Goal: Task Accomplishment & Management: Use online tool/utility

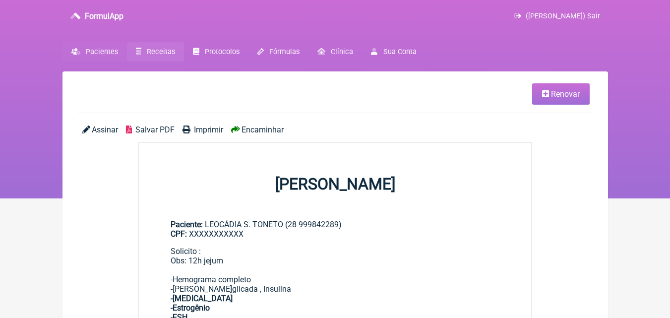
click at [100, 48] on span "Pacientes" at bounding box center [102, 52] width 32 height 8
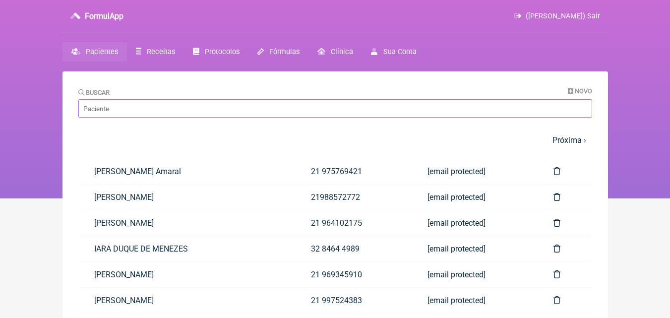
click at [120, 106] on input "Buscar" at bounding box center [335, 108] width 514 height 18
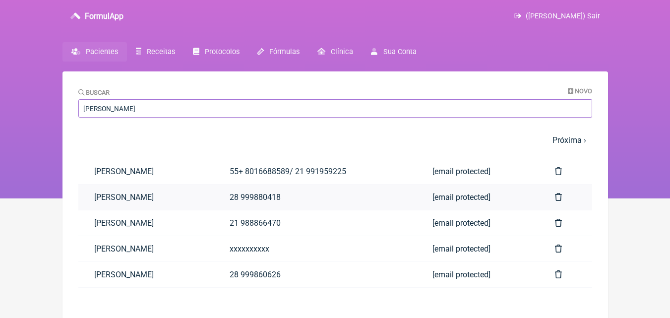
type input "daniel"
click at [176, 198] on link "[PERSON_NAME] [PERSON_NAME]" at bounding box center [145, 197] width 135 height 25
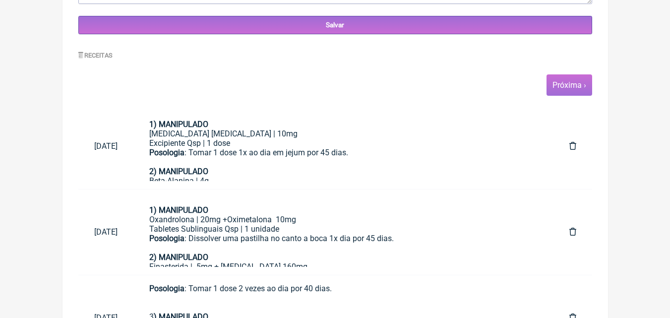
click at [564, 85] on link "Próxima ›" at bounding box center [570, 84] width 34 height 9
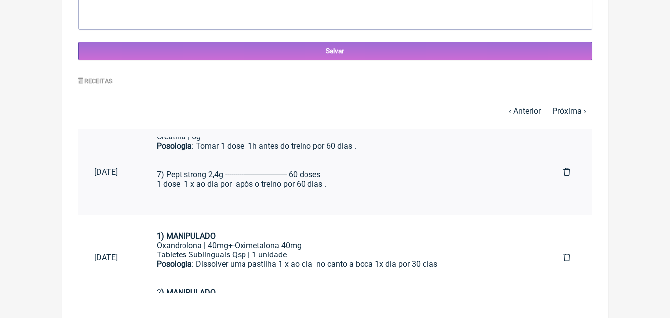
scroll to position [435, 0]
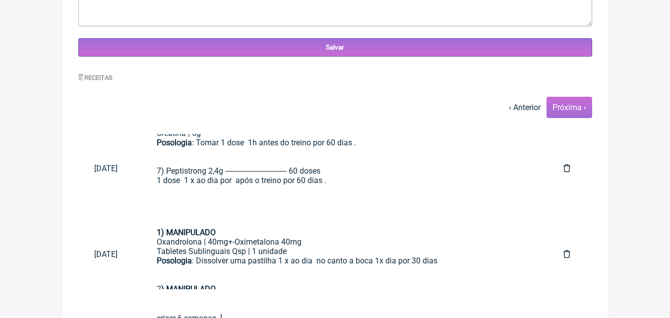
click at [569, 111] on link "Próxima ›" at bounding box center [570, 107] width 34 height 9
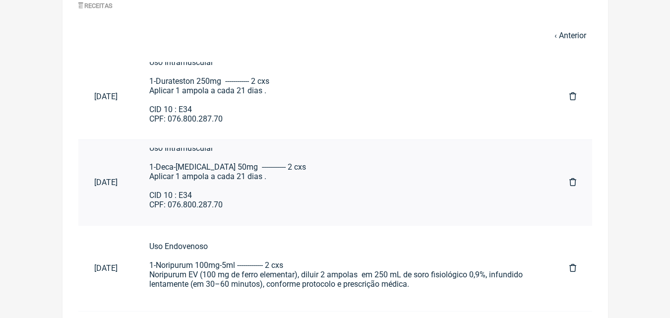
scroll to position [524, 0]
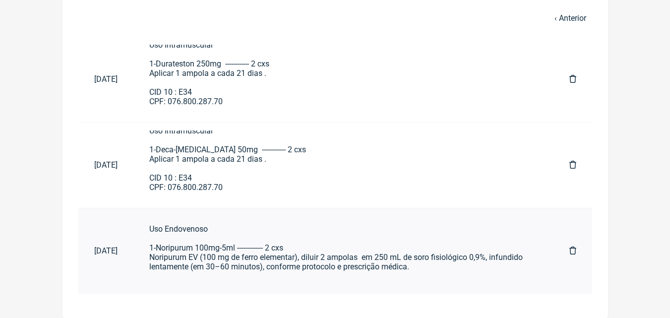
click at [227, 253] on div "Uso Endovenoso 1-Noripurum 100mg-5ml ------------- 2 cxs Noripurum EV (100 mg d…" at bounding box center [343, 261] width 389 height 75
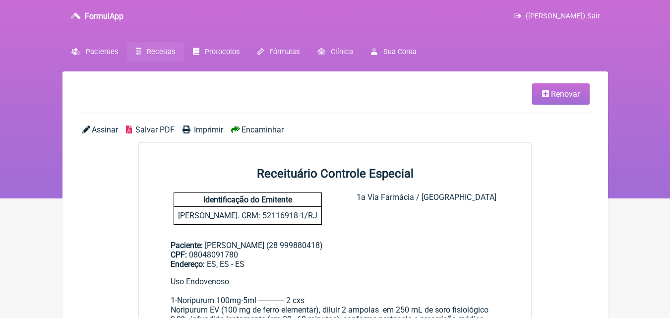
click at [564, 95] on span "Renovar" at bounding box center [565, 93] width 29 height 9
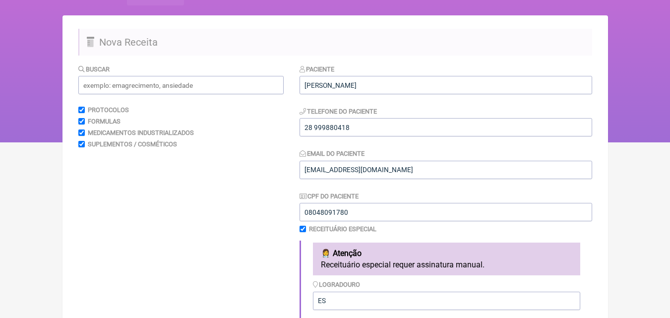
scroll to position [17, 0]
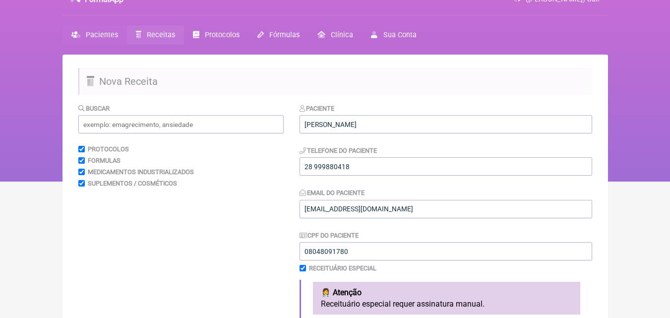
click at [100, 35] on span "Pacientes" at bounding box center [102, 35] width 32 height 8
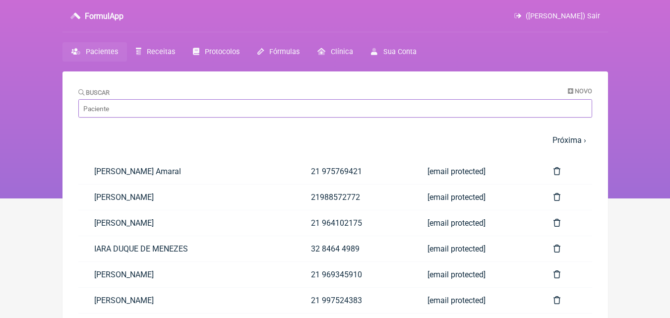
click at [111, 104] on input "Buscar" at bounding box center [335, 108] width 514 height 18
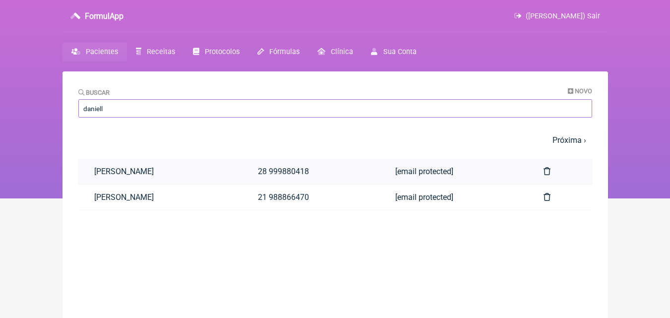
type input "daniell"
click at [155, 168] on link "[PERSON_NAME]" at bounding box center [160, 171] width 164 height 25
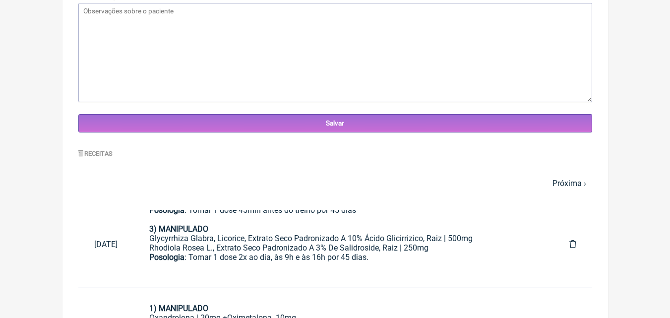
scroll to position [358, 0]
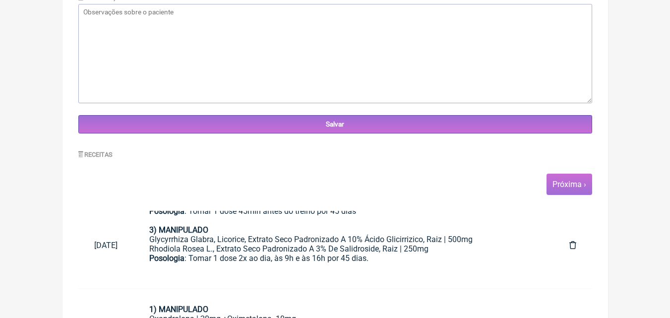
click at [571, 188] on link "Próxima ›" at bounding box center [570, 184] width 34 height 9
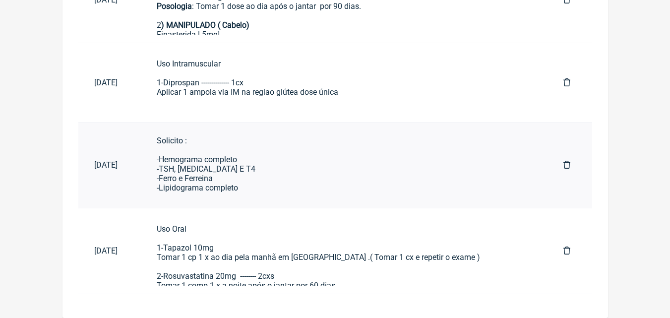
scroll to position [3, 0]
click at [331, 243] on div "Uso Oral 1-Tapazol 10mg Tomar 1 cp 1 x ao dia pela manhã em jejum .( Tomar 1 cx…" at bounding box center [344, 285] width 375 height 123
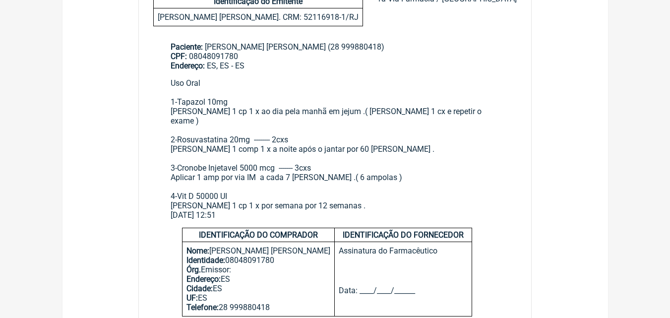
scroll to position [73, 0]
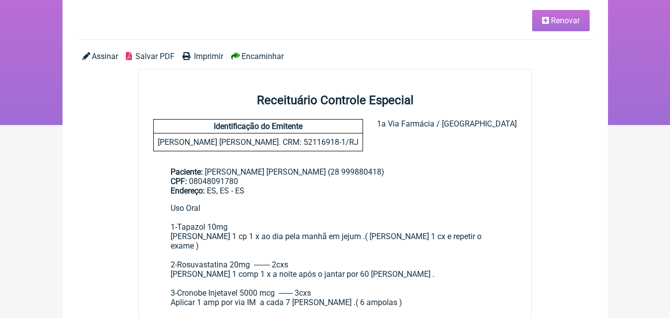
click at [559, 22] on span "Renovar" at bounding box center [565, 20] width 29 height 9
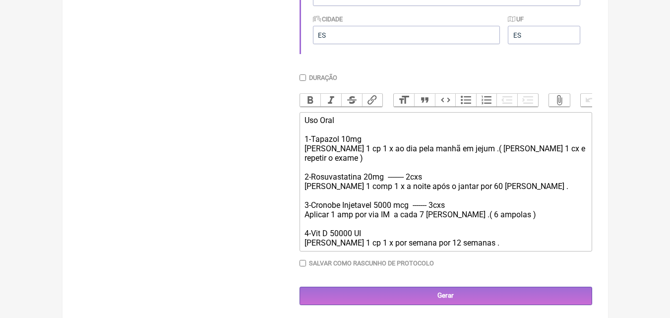
scroll to position [362, 0]
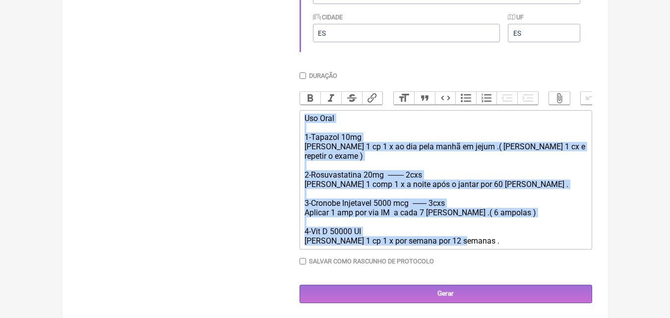
drag, startPoint x: 303, startPoint y: 123, endPoint x: 473, endPoint y: 241, distance: 207.3
click at [473, 241] on trix-editor "Uso Oral 1-Tapazol 10mg Tomar 1 cp 1 x ao dia pela manhã em jejum .( Tomar 1 cx…" at bounding box center [446, 179] width 293 height 139
type trix-editor "<div>Uso Oral&nbsp;<br><br>1-Tapazol 10mg&nbsp;<br>Tomar 1 cp 1 x ao dia pela m…"
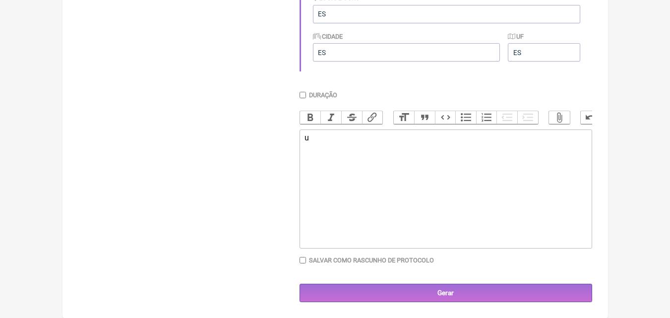
type trix-editor "<div>u</div>"
click at [410, 154] on div "Uso oral 1-Durateston 250mg ------------ 4cxs" at bounding box center [446, 147] width 282 height 28
click at [431, 158] on div "Uso oral 1-Durateston 250mg ------------ 4 cxs" at bounding box center [446, 147] width 282 height 28
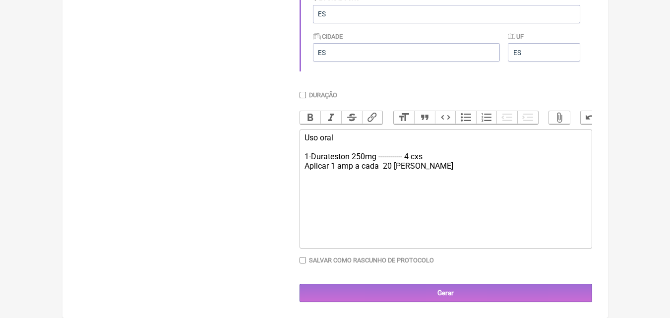
click at [411, 154] on div "Uso oral 1-Durateston 250mg ------------ 4 cxs Aplicar 1 amp a cada 20 dias" at bounding box center [446, 152] width 282 height 38
click at [413, 169] on div "Uso oral 1-Durateston 250mg ------------ 2 cxs Aplicar 1 amp a cada 20 dias" at bounding box center [446, 152] width 282 height 38
click at [411, 155] on div "Uso oral 1-Durateston 250mg ------------ 2 cxs Aplicar 1 amp a cada 20 dias" at bounding box center [446, 156] width 282 height 47
click at [393, 166] on div "Uso oral 1-Durateston 250mg ------------ 4 cxs Aplicar 1 amp a cada 20 dias" at bounding box center [446, 156] width 282 height 47
click at [415, 166] on div "Uso oral 1-Durateston 250mg ------------ 4 cxs Aplicar 1 amp a cada 15 dias" at bounding box center [446, 156] width 282 height 47
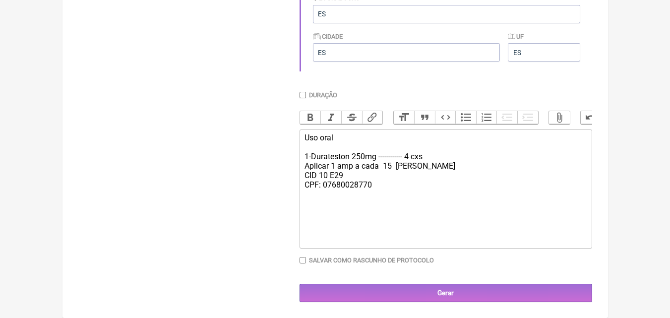
click at [344, 175] on div "Uso oral 1-Durateston 250mg ------------ 4 cxs Aplicar 1 amp a cada 15 dias CID…" at bounding box center [446, 166] width 282 height 66
type trix-editor "<div>Uso oral&nbsp;<br><br>1-Durateston 250mg ------------ 4 cxs&nbsp;<br>Aplic…"
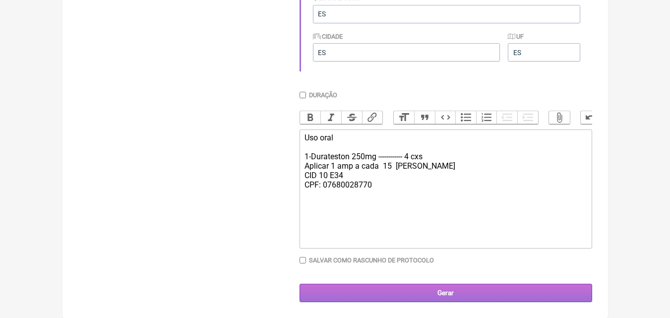
click at [453, 297] on input "Gerar" at bounding box center [446, 293] width 293 height 18
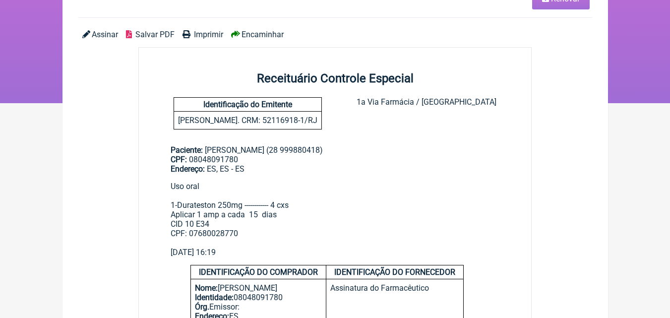
scroll to position [99, 0]
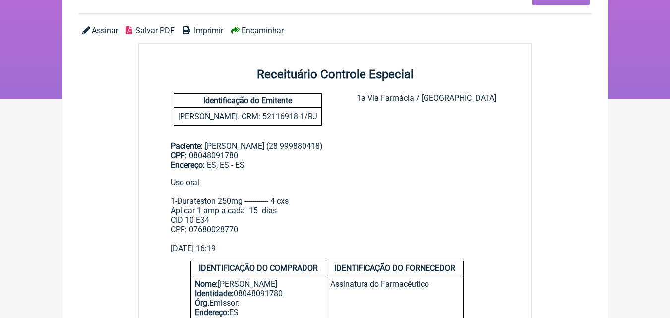
click at [207, 29] on span "Imprimir" at bounding box center [208, 30] width 29 height 9
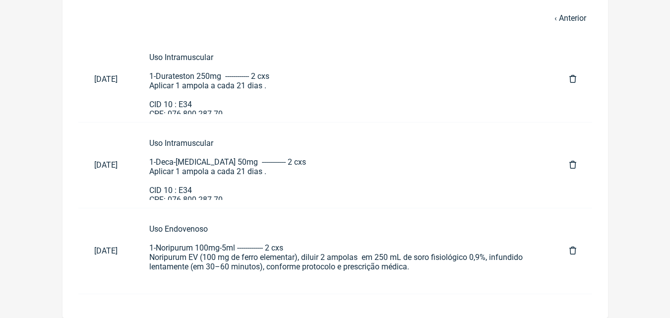
scroll to position [12, 0]
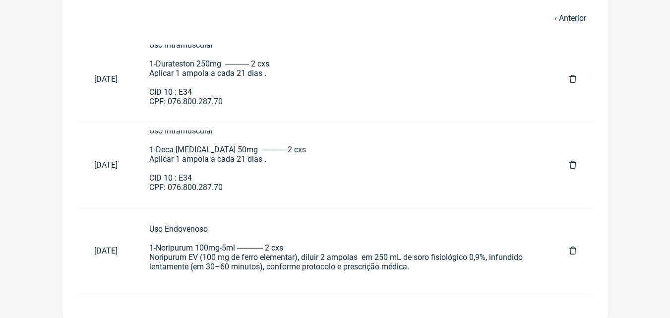
scroll to position [457, 0]
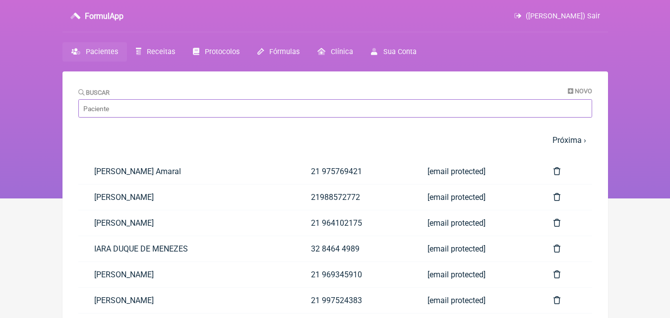
click at [148, 113] on input "Buscar" at bounding box center [335, 108] width 514 height 18
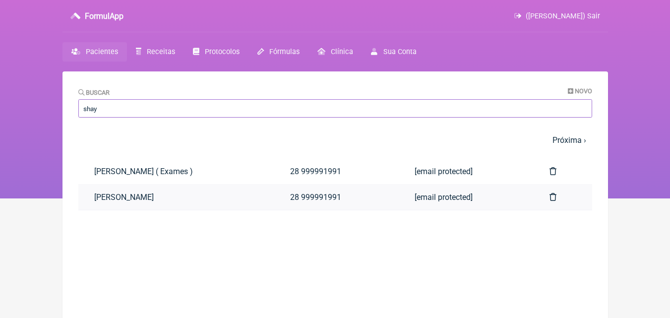
type input "shay"
click at [185, 196] on link "[PERSON_NAME]" at bounding box center [176, 197] width 196 height 25
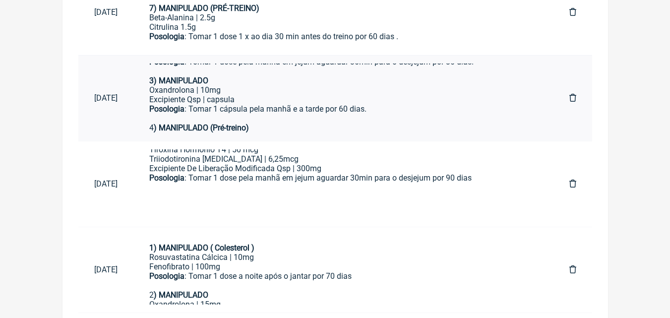
scroll to position [656, 0]
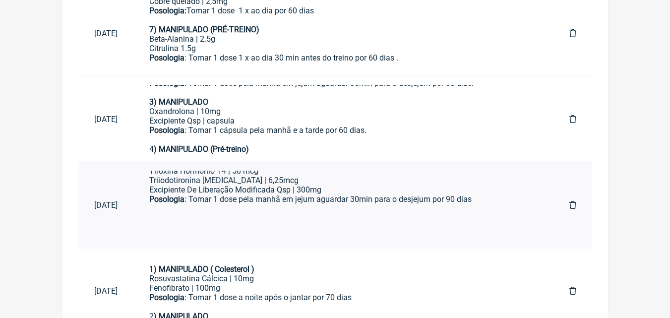
click at [282, 183] on div "Triiodotironina T3 | 6,25mcg" at bounding box center [343, 180] width 389 height 9
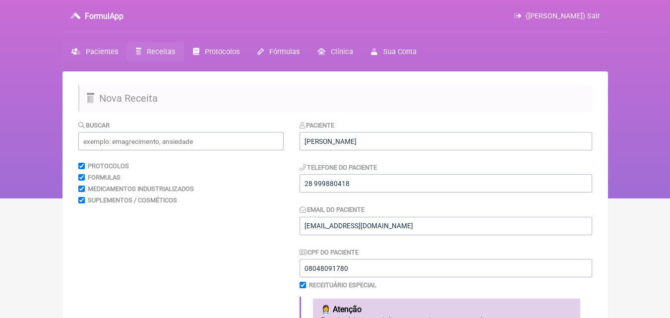
click at [102, 53] on span "Pacientes" at bounding box center [102, 52] width 32 height 8
click at [100, 55] on span "Pacientes" at bounding box center [102, 52] width 32 height 8
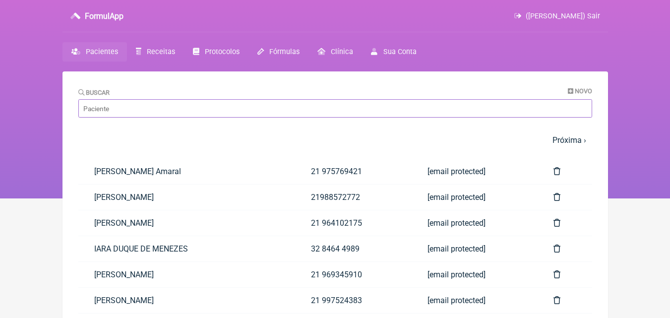
click at [127, 109] on input "Buscar" at bounding box center [335, 108] width 514 height 18
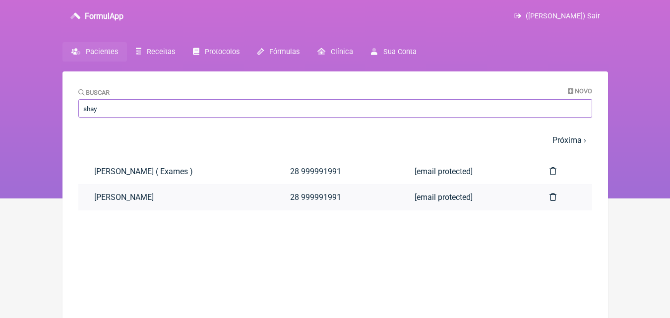
type input "shay"
click at [160, 199] on link "[PERSON_NAME]" at bounding box center [176, 197] width 196 height 25
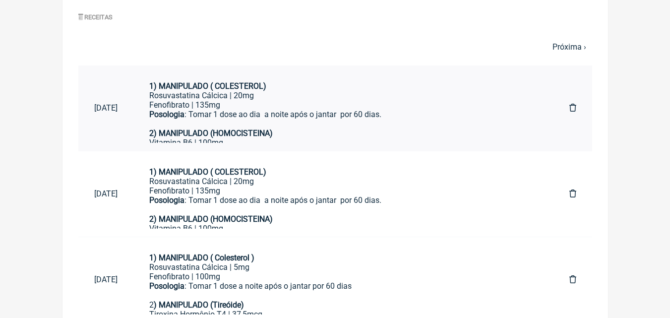
scroll to position [496, 0]
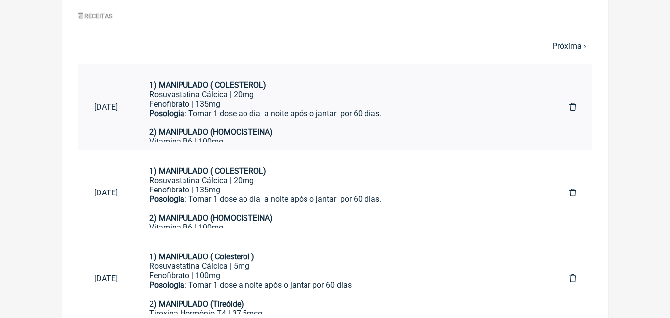
click at [218, 106] on div "Fenofibrato | 135mg" at bounding box center [343, 103] width 389 height 9
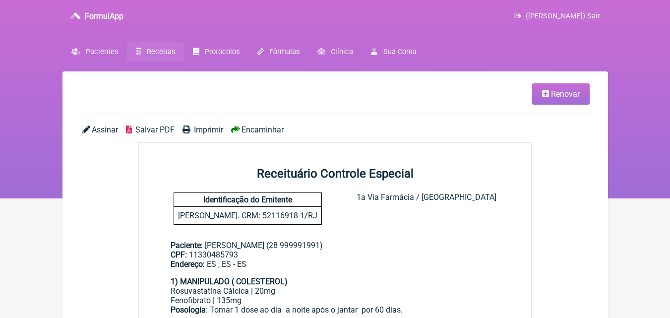
click at [557, 94] on span "Renovar" at bounding box center [565, 93] width 29 height 9
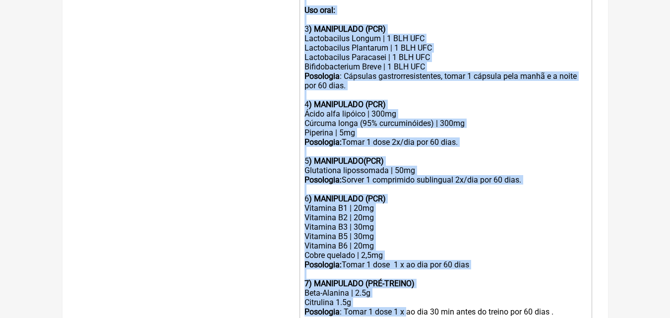
scroll to position [645, 0]
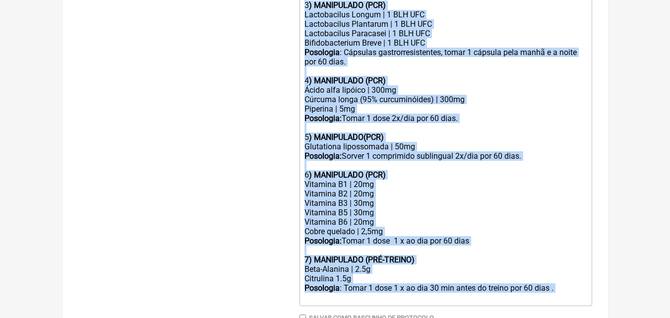
drag, startPoint x: 302, startPoint y: 143, endPoint x: 557, endPoint y: 304, distance: 301.2
click at [557, 304] on trix-editor "1) MANIPULADO ( COLESTEROL) Rosuvastatina Cálcica | 20mg Fenofibrato | 135mg Po…" at bounding box center [446, 66] width 293 height 479
type trix-editor "<div><strong>1) MANIPULADO ( COLESTEROL)</strong></div><div>Rosuvastatina Cálci…"
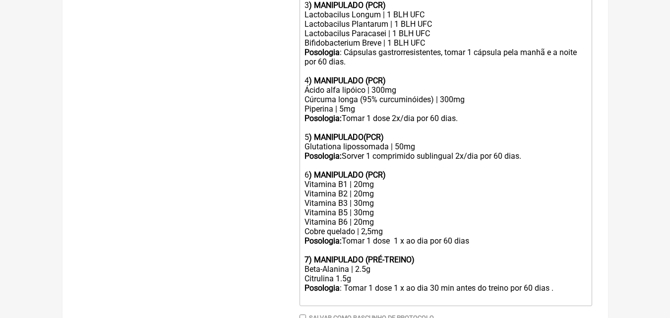
scroll to position [351, 0]
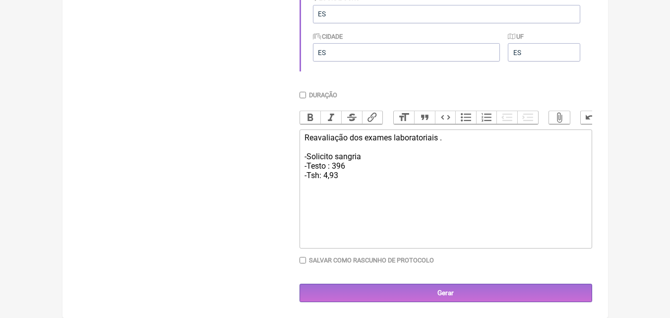
type trix-editor "<div>Reavaliação dos exames laboratoriais .<br><br>-Solicito sangria&nbsp;<br>-…"
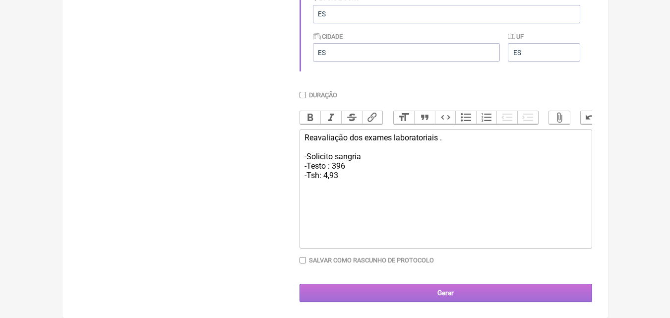
click at [437, 296] on input "Gerar" at bounding box center [446, 293] width 293 height 18
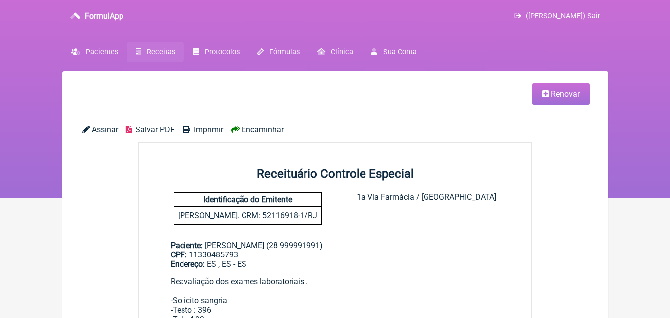
click at [437, 296] on div "Reavaliação dos exames laboratoriais . -Solicito sangria -Testo : 396 -Tsh: 4,93" at bounding box center [335, 305] width 329 height 57
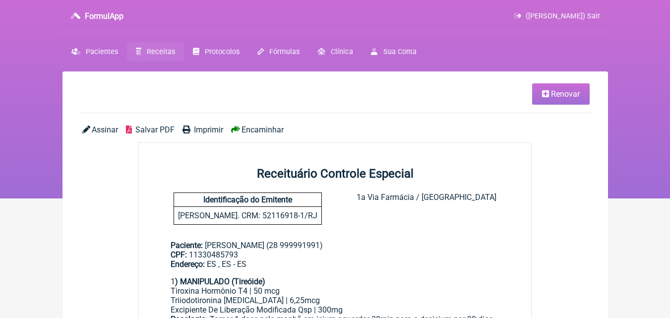
click at [561, 97] on span "Renovar" at bounding box center [565, 93] width 29 height 9
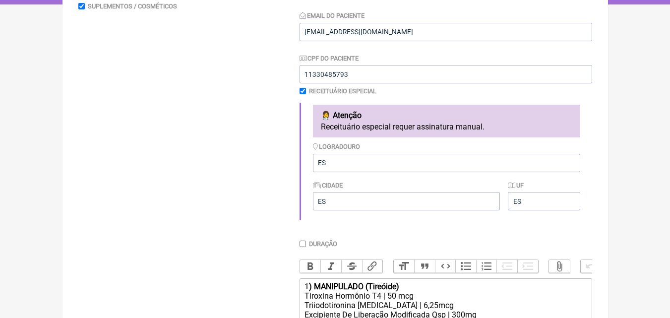
scroll to position [298, 0]
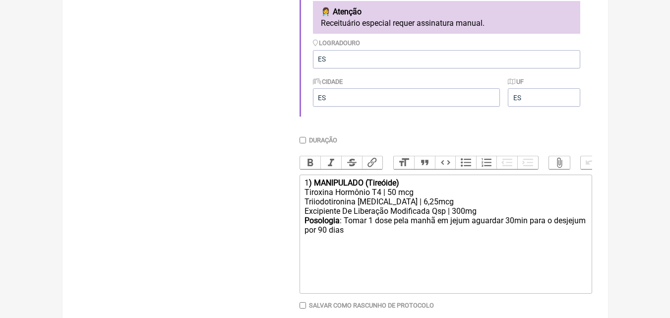
click at [396, 197] on div "Tiroxina Hormônio T4 | 50 mcg" at bounding box center [446, 192] width 282 height 9
click at [347, 235] on div "Posologia : Tomar 1 dose pela manhã em jejum aguardar 30min para o desjejum por…" at bounding box center [446, 225] width 282 height 19
type trix-editor "<div>1<strong>) MANIPULADO (Tireóide)</strong></div><div>Tiroxina Hormônio T4 |…"
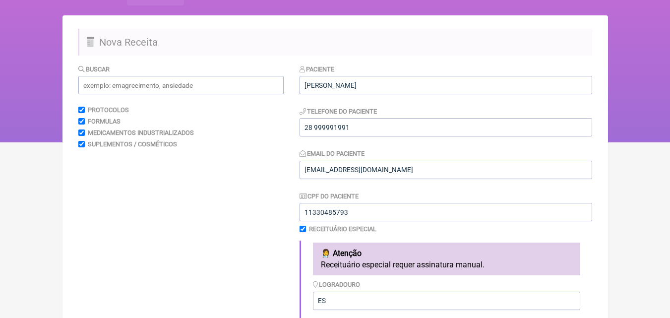
scroll to position [0, 0]
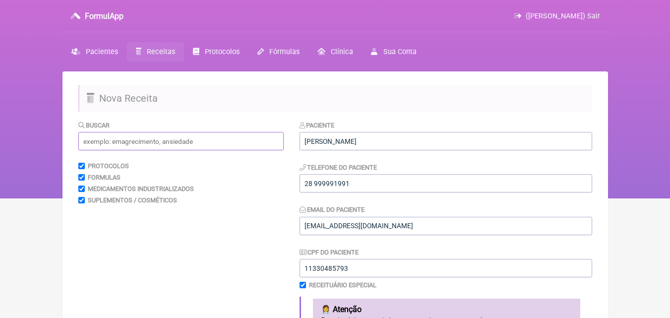
click at [137, 137] on input "text" at bounding box center [180, 141] width 205 height 18
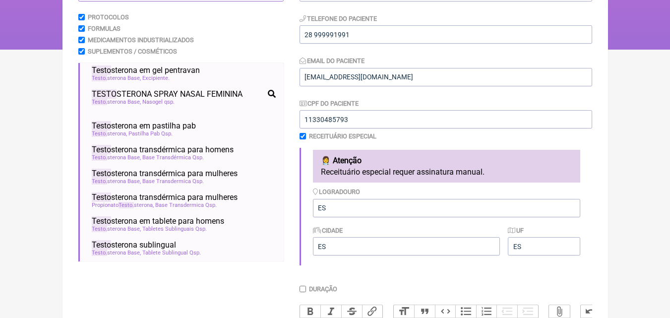
scroll to position [198, 0]
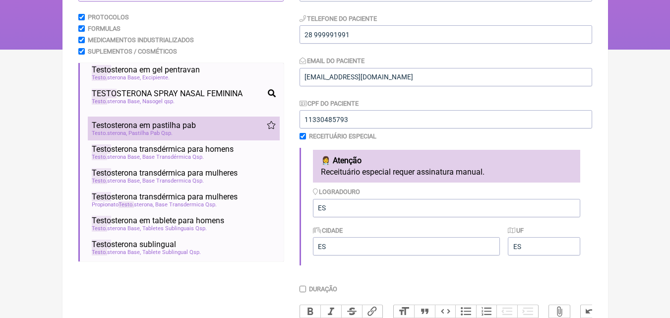
type input "testo"
click at [187, 136] on div "Testo sterona Pastilha Pab Qsp" at bounding box center [184, 133] width 184 height 6
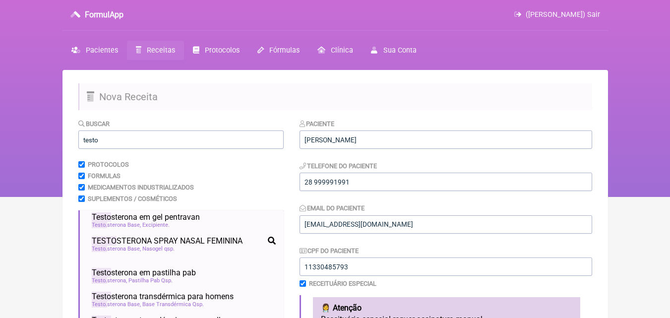
scroll to position [0, 0]
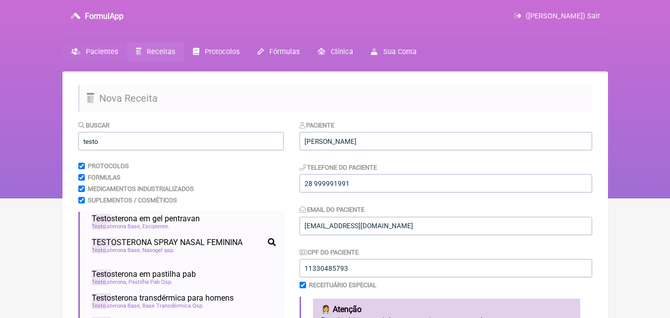
click at [101, 50] on span "Pacientes" at bounding box center [102, 52] width 32 height 8
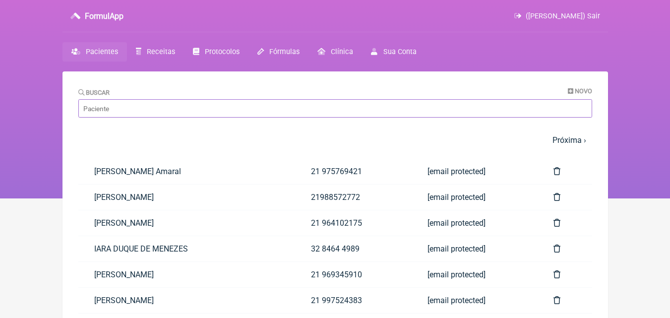
click at [144, 109] on input "Buscar" at bounding box center [335, 108] width 514 height 18
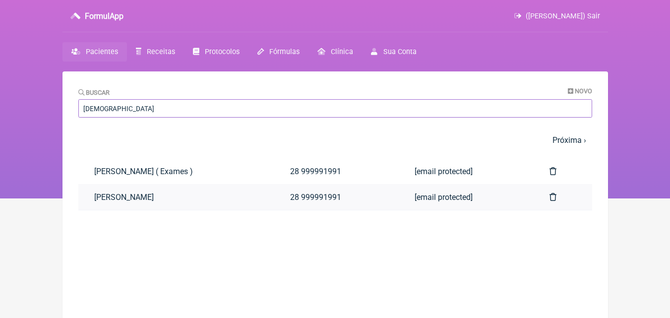
type input "shayan"
click at [172, 199] on link "[PERSON_NAME]" at bounding box center [176, 197] width 196 height 25
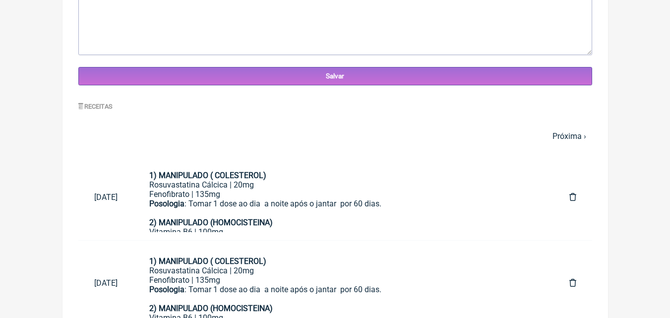
scroll to position [407, 0]
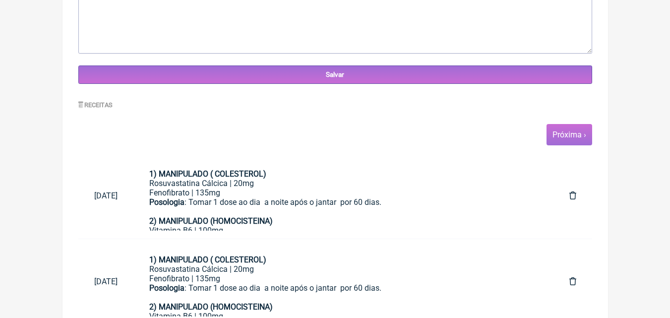
click at [571, 135] on link "Próxima ›" at bounding box center [570, 134] width 34 height 9
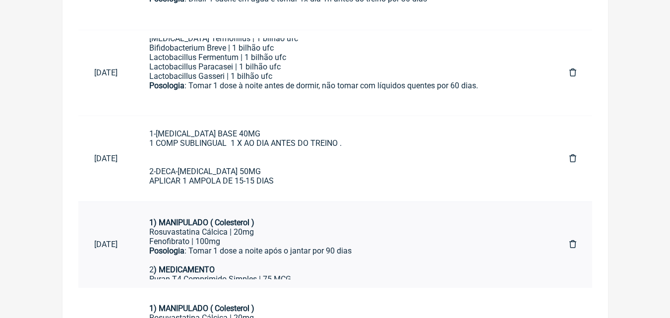
scroll to position [804, 0]
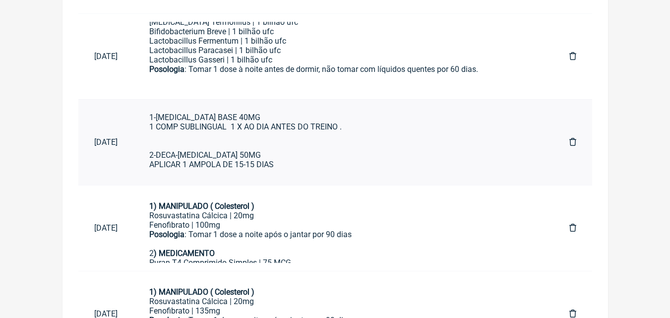
click at [296, 143] on div "PROTOCOLO DE 12 SEMANAS ( 3 MESES ) 1-[MEDICAL_DATA] BASE 40MG 1 COMP SUBLINGUA…" at bounding box center [343, 126] width 389 height 85
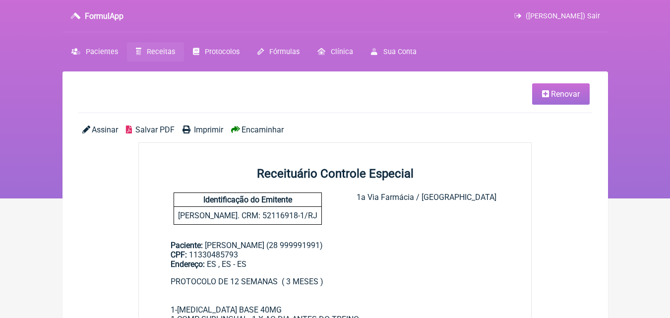
click at [552, 93] on span "Renovar" at bounding box center [565, 93] width 29 height 9
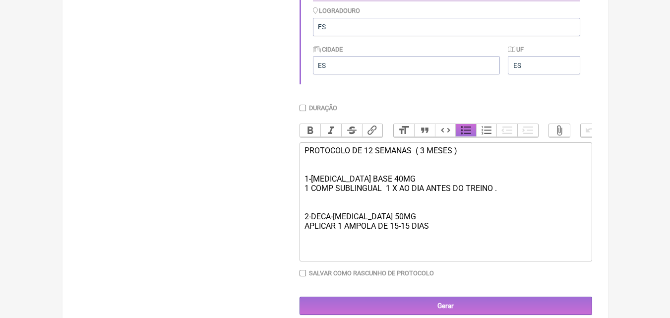
scroll to position [347, 0]
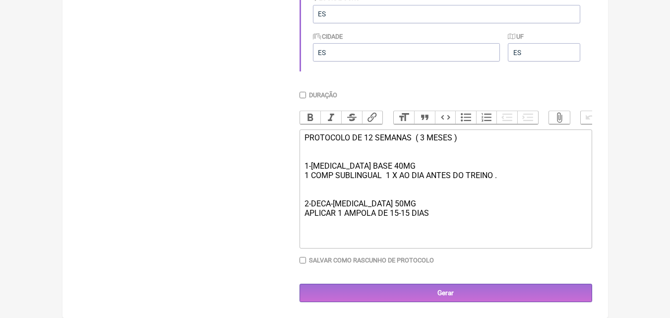
click at [399, 170] on div "PROTOCOLO DE 12 SEMANAS ( 3 MESES ) 1-[MEDICAL_DATA] BASE 40MG 1 COMP SUBLINGUA…" at bounding box center [446, 175] width 282 height 85
click at [499, 181] on div "PROTOCOLO DE 12 SEMANAS ( 3 MESES ) 1-[MEDICAL_DATA] BASE 50MG 1 COMP SUBLINGUA…" at bounding box center [446, 175] width 282 height 85
click at [400, 210] on div "PROTOCOLO DE 12 SEMANAS ( 3 MESES ) 1-[MEDICAL_DATA] BASE 50MG 1 COMP SUBLINGUA…" at bounding box center [446, 175] width 282 height 85
click at [412, 210] on div "PROTOCOLO DE 12 SEMANAS ( 3 MESES ) 1-[MEDICAL_DATA] BASE 50MG 1 COMP SUBLINGUA…" at bounding box center [446, 175] width 282 height 85
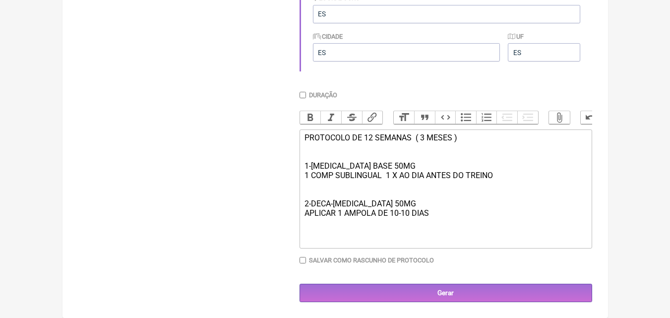
click at [441, 215] on div "PROTOCOLO DE 12 SEMANAS ( 3 MESES ) 1-[MEDICAL_DATA] BASE 50MG 1 COMP SUBLINGUA…" at bounding box center [446, 175] width 282 height 85
type trix-editor "<div>PROTOCOLO DE 12 SEMANAS&nbsp; ( 3 MESES )<br><br><br>1-TESTOSTERONA BASE 5…"
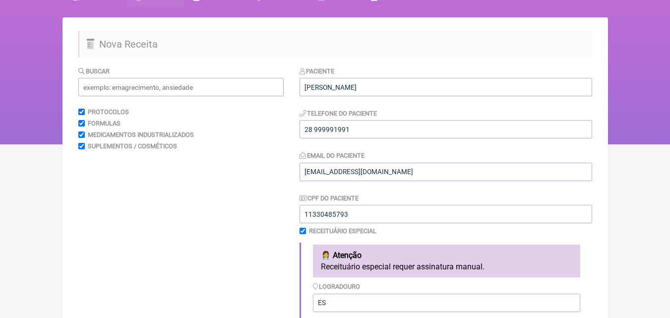
scroll to position [54, 0]
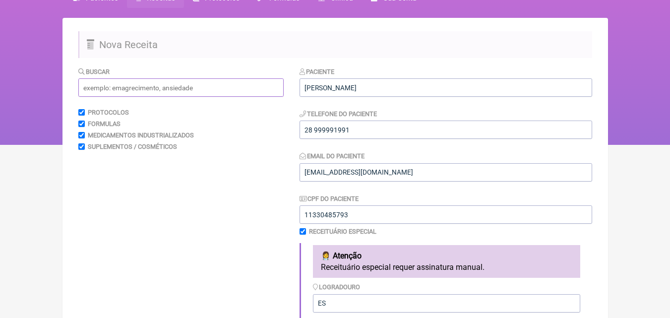
click at [188, 89] on input "text" at bounding box center [180, 87] width 205 height 18
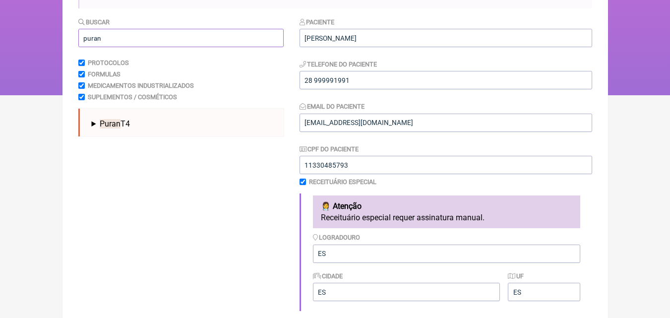
type input "puran"
click at [130, 124] on span "Puran T4" at bounding box center [115, 123] width 30 height 9
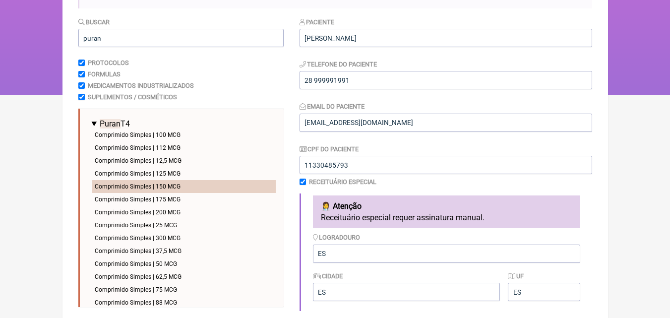
scroll to position [10, 0]
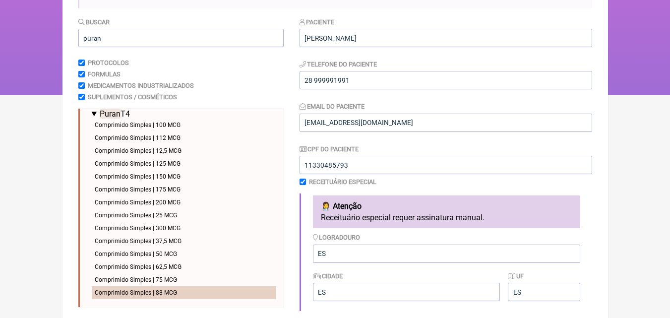
click at [161, 292] on li "Comprimido Simples | 88 MCG" at bounding box center [184, 292] width 184 height 13
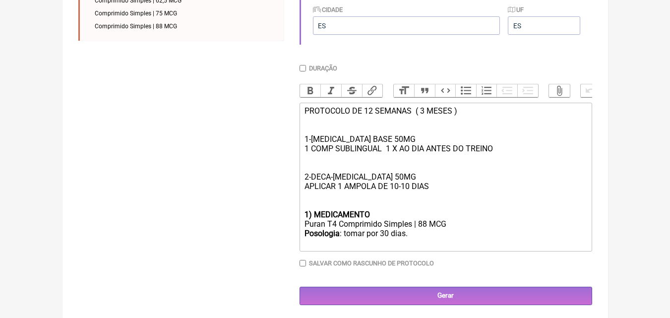
scroll to position [381, 0]
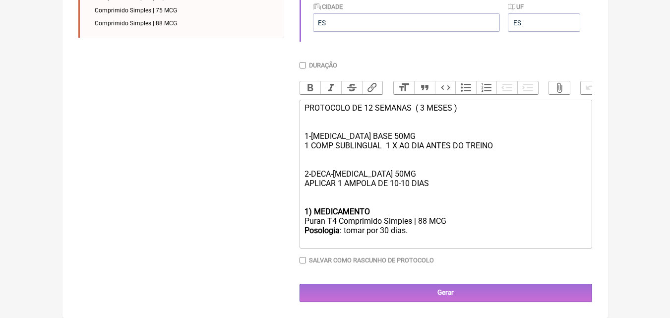
click at [366, 231] on div "Posologia : tomar por 30 dias." at bounding box center [446, 235] width 282 height 19
click at [310, 213] on strong "1) MEDICAMENTO" at bounding box center [338, 211] width 66 height 9
click at [404, 230] on div "Posologia : tomar 1 dose 1 x por 30 dias." at bounding box center [446, 235] width 282 height 19
click at [456, 232] on div "Posologia : tomar 1 dose 1 x ao dia por por 30 dias." at bounding box center [446, 235] width 282 height 19
click at [450, 229] on div "Posologia : tomar 1 dose 1 x ao dia por 30 dias." at bounding box center [446, 235] width 282 height 19
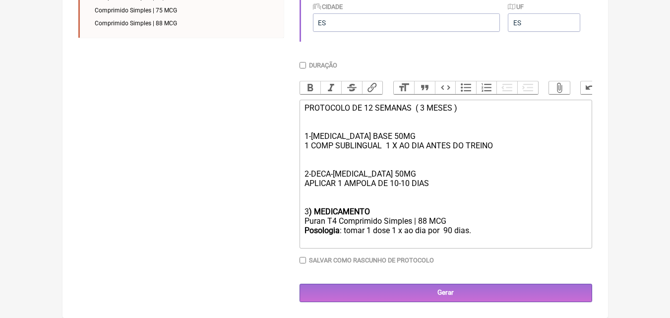
click at [482, 233] on div "Posologia : tomar 1 dose 1 x ao dia por 90 dias." at bounding box center [446, 235] width 282 height 19
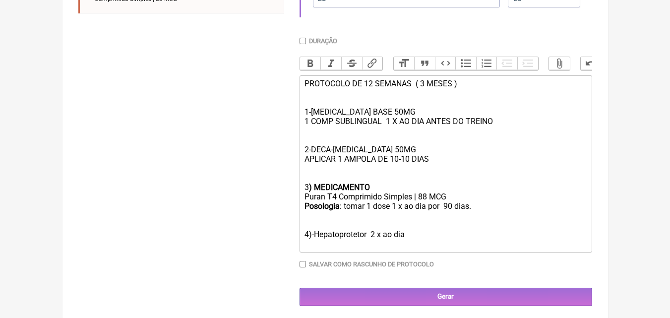
scroll to position [409, 0]
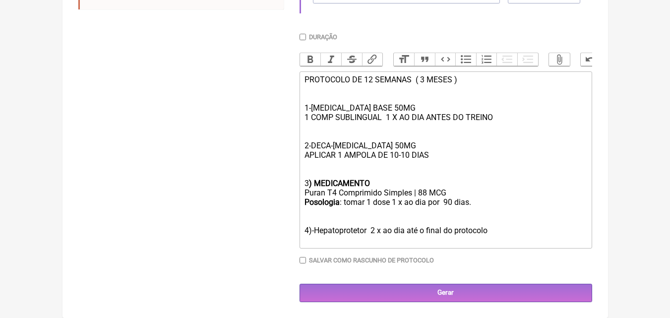
type trix-editor "<div>PROTOCOLO DE 12 SEMANAS&nbsp; ( 3 MESES )<br><br><br>1-TESTOSTERONA BASE 5…"
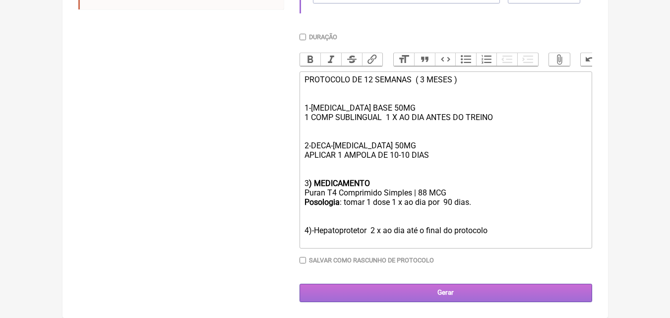
click at [447, 296] on input "Gerar" at bounding box center [446, 293] width 293 height 18
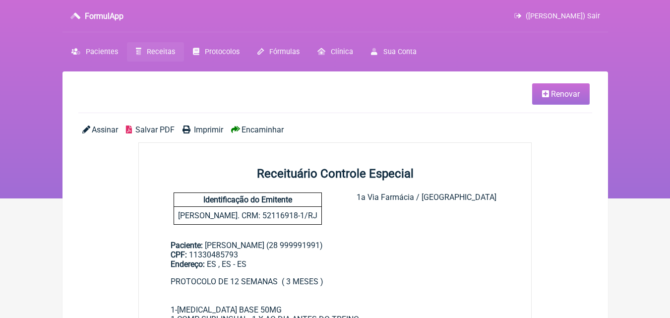
click at [210, 131] on span "Imprimir" at bounding box center [208, 129] width 29 height 9
click at [554, 93] on span "Renovar" at bounding box center [565, 93] width 29 height 9
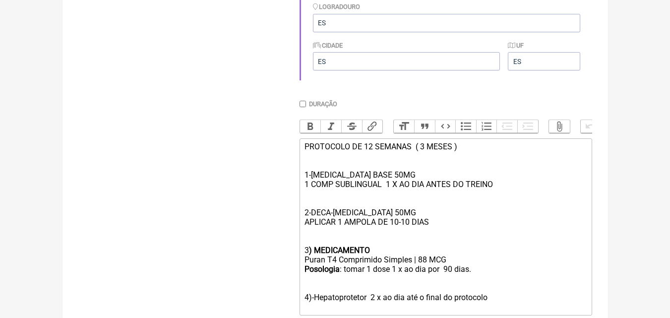
scroll to position [397, 0]
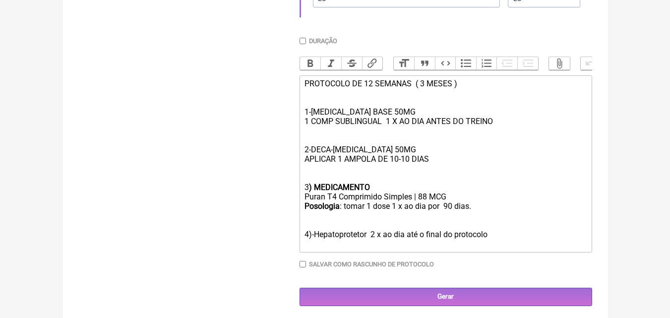
drag, startPoint x: 305, startPoint y: 157, endPoint x: 443, endPoint y: 169, distance: 137.9
click at [443, 169] on div "PROTOCOLO DE 12 SEMANAS ( 3 MESES ) 1-[MEDICAL_DATA] BASE 50MG 1 COMP SUBLINGUA…" at bounding box center [446, 131] width 282 height 104
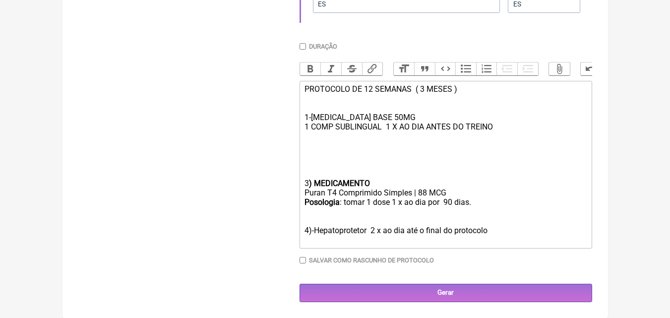
drag, startPoint x: 305, startPoint y: 232, endPoint x: 496, endPoint y: 235, distance: 191.1
click at [496, 235] on div "Posologia : tomar 1 dose 1 x ao dia por 90 dias. 4)-Hepatoprotetor 2 x ao dia a…" at bounding box center [446, 220] width 282 height 47
click at [302, 187] on trix-editor "PROTOCOLO DE 12 SEMANAS ( 3 MESES ) 1-TESTOSTERONA BASE 50MG 1 COMP SUBLINGUAL …" at bounding box center [446, 165] width 293 height 168
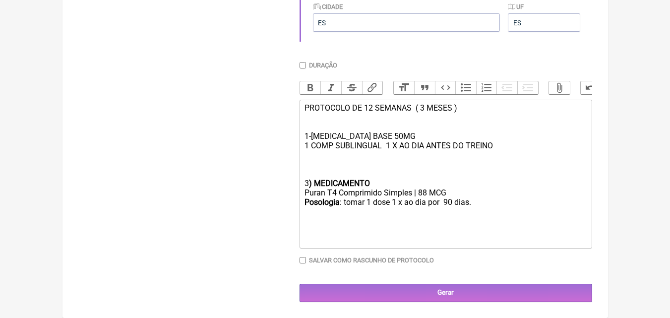
scroll to position [372, 0]
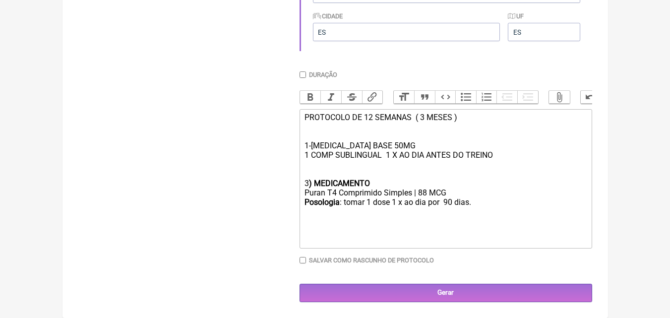
click at [309, 182] on div "PROTOCOLO DE 12 SEMANAS ( 3 MESES ) 1-TESTOSTERONA BASE 50MG 1 COMP SUBLINGUAL …" at bounding box center [446, 150] width 282 height 75
type trix-editor "<div>PROTOCOLO DE 12 SEMANAS&nbsp; ( 3 MESES )<br><br><br>1-TESTOSTERONA BASE 5…"
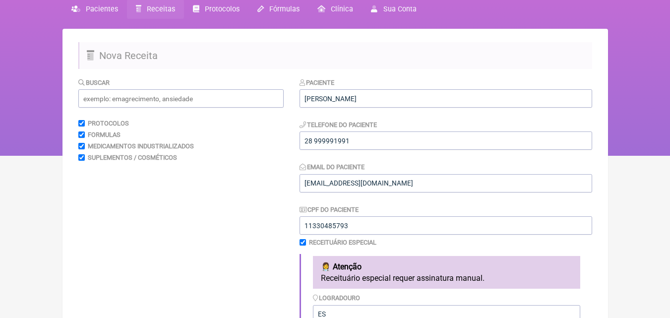
scroll to position [24, 0]
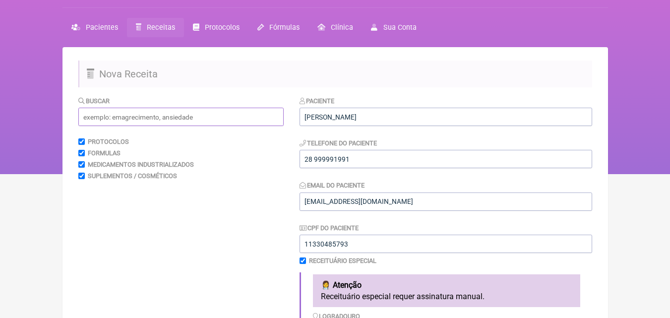
click at [151, 112] on input "text" at bounding box center [180, 117] width 205 height 18
type input "p"
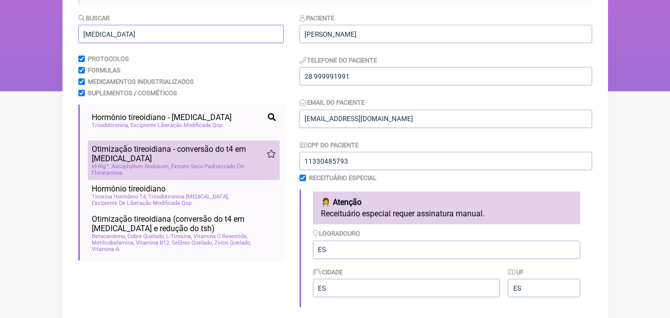
scroll to position [124, 0]
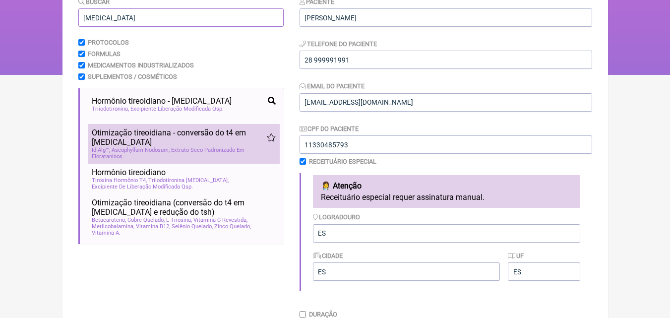
type input "t3"
click at [188, 130] on span "Otimização tireoidiana - conversão do t4 em t3" at bounding box center [179, 137] width 175 height 19
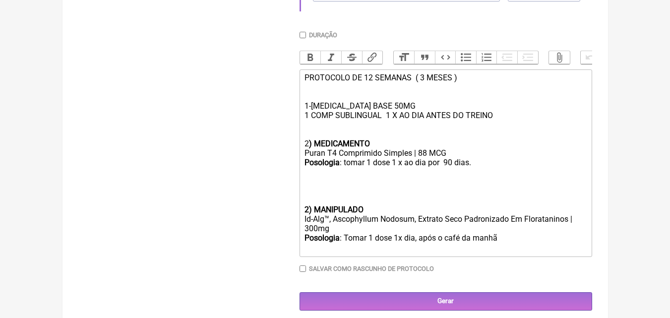
scroll to position [420, 0]
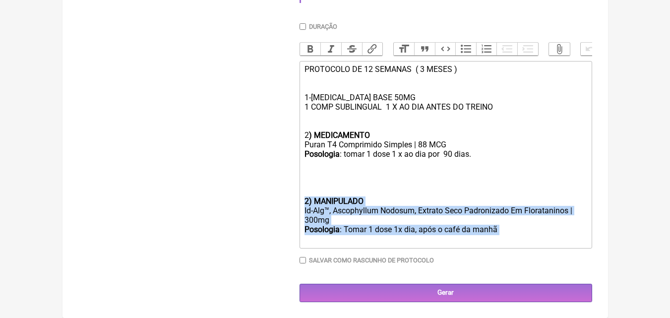
drag, startPoint x: 305, startPoint y: 201, endPoint x: 505, endPoint y: 227, distance: 201.6
click at [505, 227] on trix-editor "PROTOCOLO DE 12 SEMANAS ( 3 MESES ) 1-TESTOSTERONA BASE 50MG 1 COMP SUBLINGUAL …" at bounding box center [446, 155] width 293 height 188
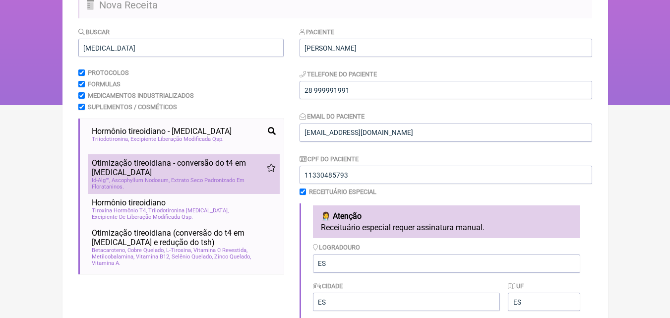
scroll to position [93, 0]
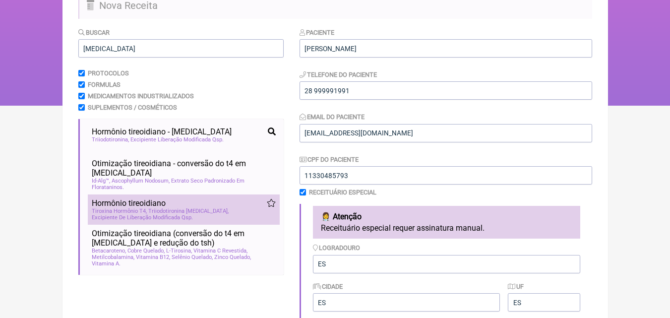
click at [183, 208] on span "Triiodotironina T3" at bounding box center [188, 211] width 80 height 6
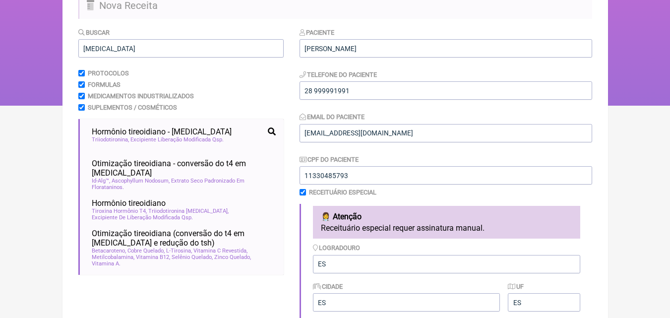
scroll to position [440, 0]
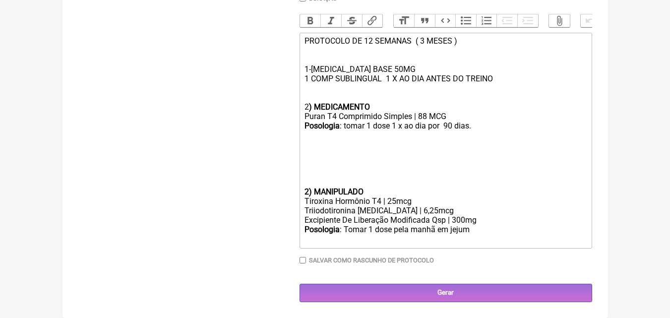
click at [300, 200] on trix-editor "PROTOCOLO DE 12 SEMANAS ( 3 MESES ) 1-TESTOSTERONA BASE 50MG 1 COMP SUBLINGUAL …" at bounding box center [446, 141] width 293 height 216
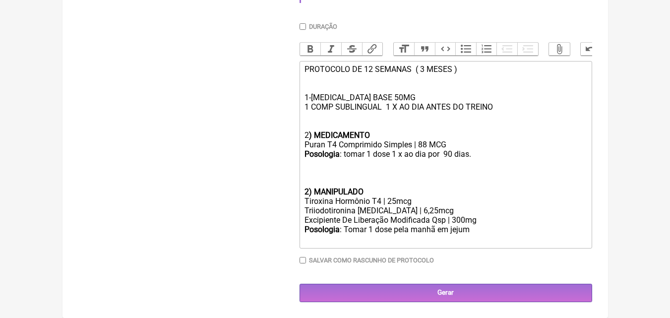
scroll to position [410, 0]
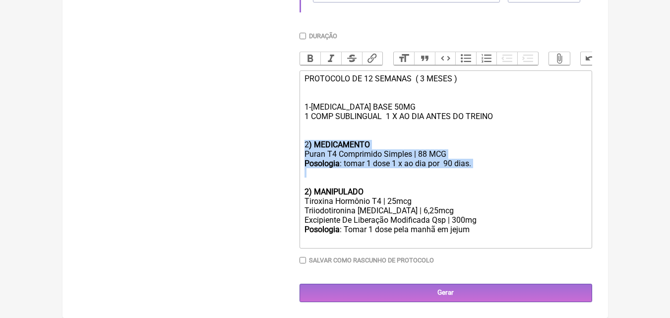
drag, startPoint x: 304, startPoint y: 144, endPoint x: 476, endPoint y: 179, distance: 175.2
click at [476, 179] on trix-editor "PROTOCOLO DE 12 SEMANAS ( 3 MESES ) 1-TESTOSTERONA BASE 50MG 1 COMP SUBLINGUAL …" at bounding box center [446, 159] width 293 height 178
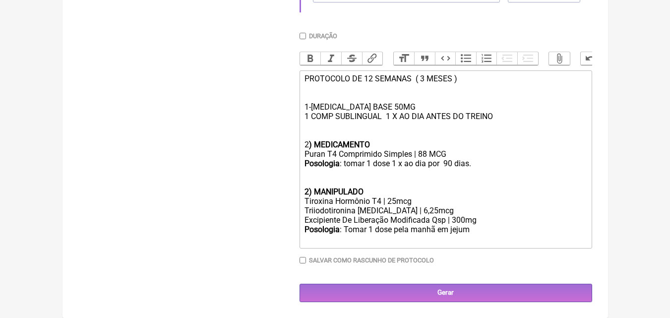
scroll to position [373, 0]
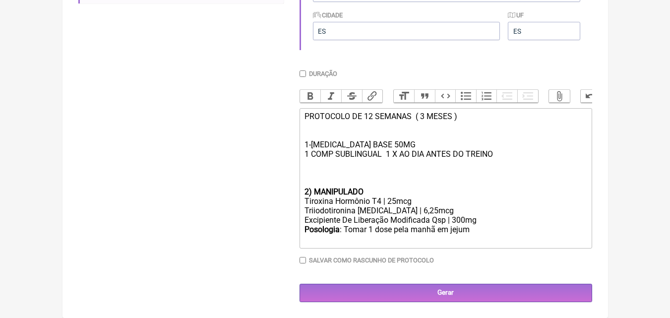
click at [300, 190] on trix-editor "PROTOCOLO DE 12 SEMANAS ( 3 MESES ) 1-TESTOSTERONA BASE 50MG 1 COMP SUBLINGUAL …" at bounding box center [446, 178] width 293 height 140
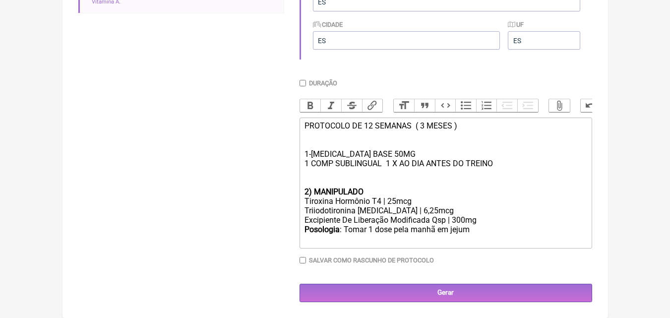
scroll to position [354, 0]
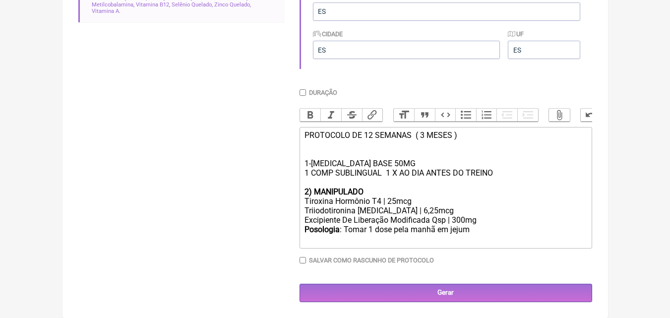
click at [311, 164] on div "PROTOCOLO DE 12 SEMANAS ( 3 MESES ) 1-TESTOSTERONA BASE 50MG 1 COMP SUBLINGUAL …" at bounding box center [446, 164] width 282 height 66
click at [396, 201] on div "Tiroxina Hormônio T4 | 25mcg" at bounding box center [446, 201] width 282 height 9
click at [471, 229] on div "Posologia : Tomar 1 dose pela manhã em jejum ㅤ" at bounding box center [446, 235] width 282 height 20
type trix-editor "<div>PROTOCOLO DE 12 SEMANAS&nbsp; ( 3 MESES )<br><br><br>1)[MEDICAL_DATA] BASE…"
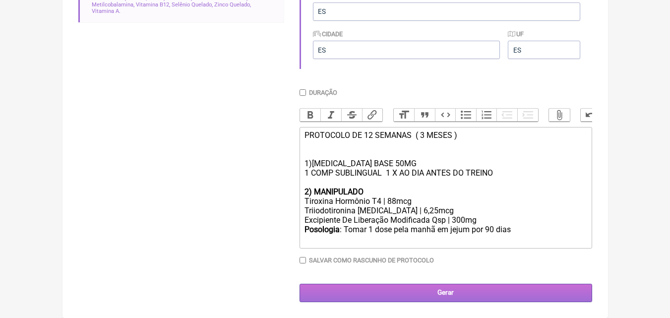
click at [439, 294] on input "Gerar" at bounding box center [446, 293] width 293 height 18
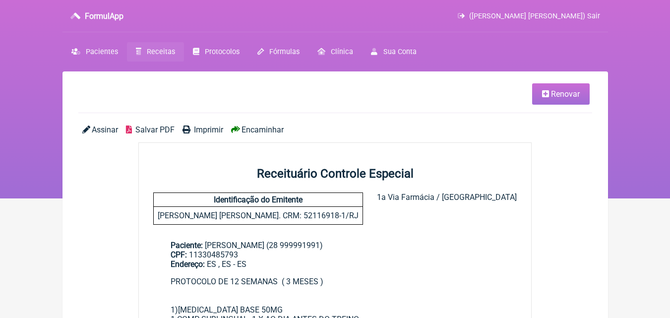
click at [202, 127] on span "Imprimir" at bounding box center [208, 129] width 29 height 9
click at [564, 98] on span "Renovar" at bounding box center [565, 93] width 29 height 9
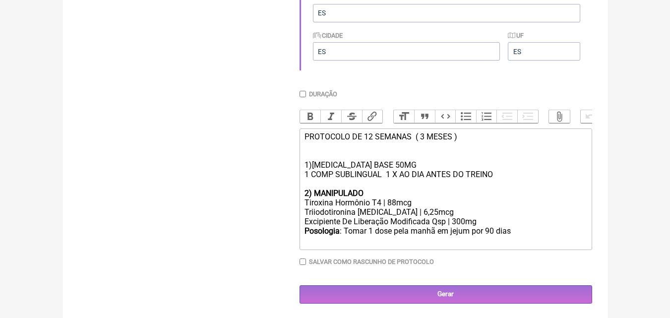
scroll to position [354, 0]
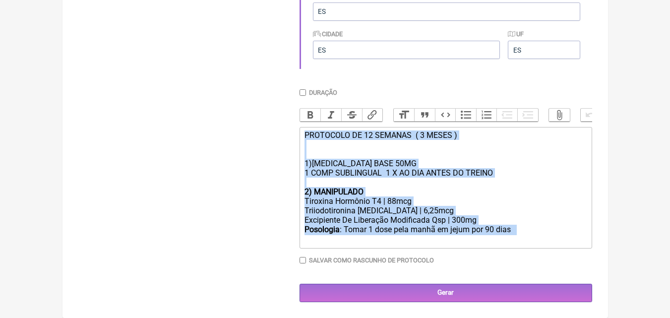
drag, startPoint x: 305, startPoint y: 135, endPoint x: 500, endPoint y: 249, distance: 225.7
click at [500, 249] on div "Duração Duração de 30 [PERSON_NAME] Bold Italic Strikethrough Link Heading Quot…" at bounding box center [446, 180] width 293 height 183
type trix-editor "<div>PROTOCOLO DE 12 SEMANAS&nbsp; ( 3 MESES )<br><br><br>1)[MEDICAL_DATA] BASE…"
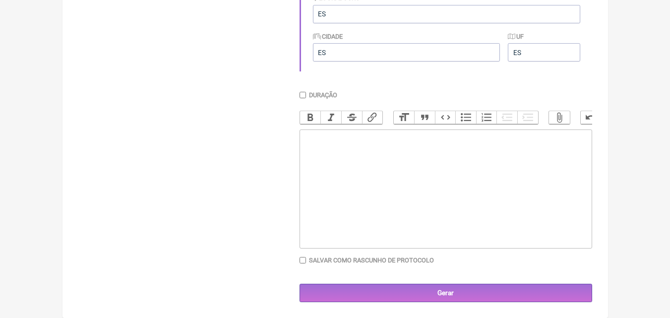
scroll to position [351, 0]
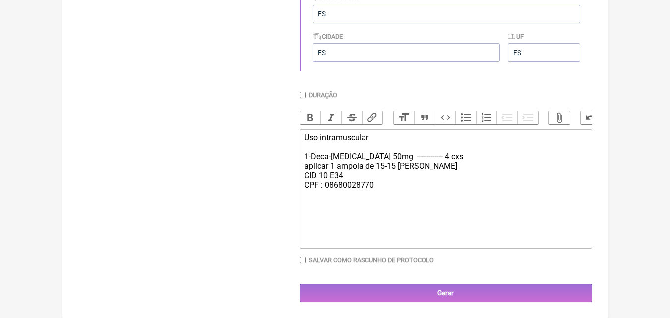
type trix-editor "<div>Uso intramuscular&nbsp;<br><br>1-Deca-[MEDICAL_DATA] 50mg&nbsp; ----------…"
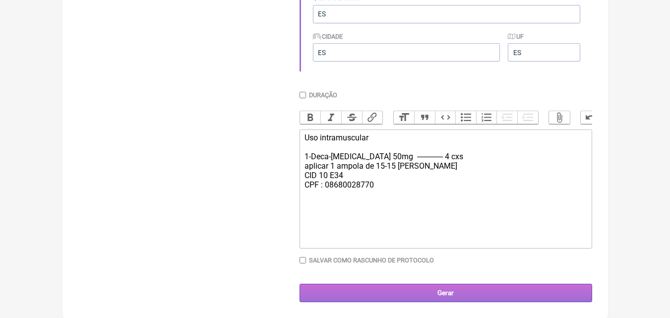
click at [445, 292] on input "Gerar" at bounding box center [446, 293] width 293 height 18
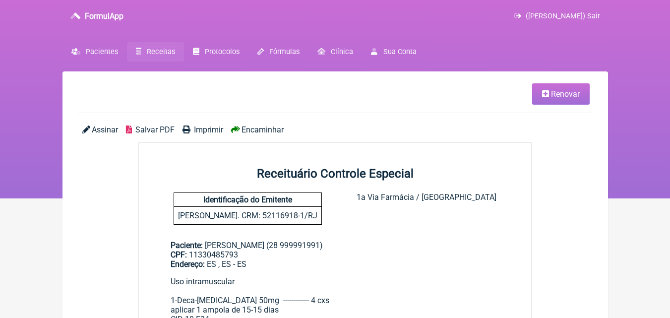
click at [205, 126] on span "Imprimir" at bounding box center [208, 129] width 29 height 9
click at [564, 95] on span "Renovar" at bounding box center [565, 93] width 29 height 9
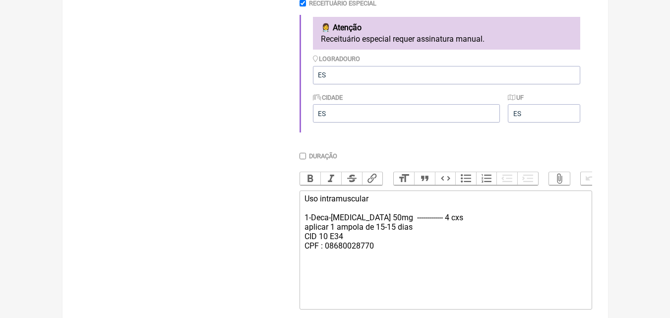
scroll to position [298, 0]
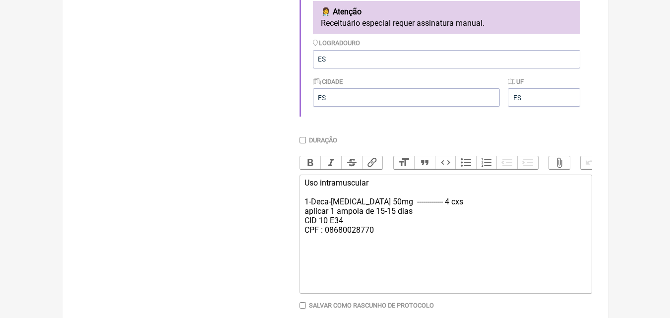
click at [333, 235] on div "Uso intramuscular 1-Deca-Durabolin 50mg ------------- 4 cxs aplicar 1 ampola de…" at bounding box center [446, 206] width 282 height 57
type trix-editor "<div>Uso intramuscular&nbsp;<br><br>1-Deca-Durabolin 50mg&nbsp; ------------- 4…"
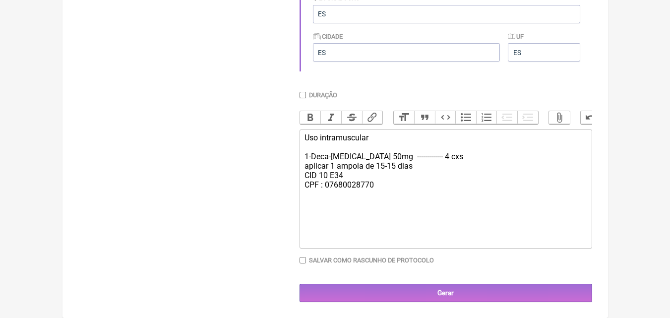
scroll to position [351, 0]
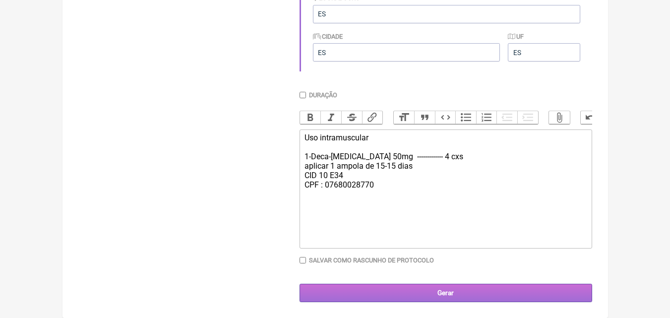
click at [438, 293] on input "Gerar" at bounding box center [446, 293] width 293 height 18
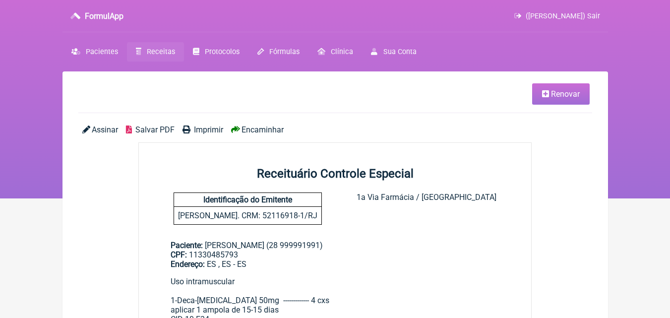
click at [210, 128] on span "Imprimir" at bounding box center [208, 129] width 29 height 9
click at [571, 92] on span "Renovar" at bounding box center [565, 93] width 29 height 9
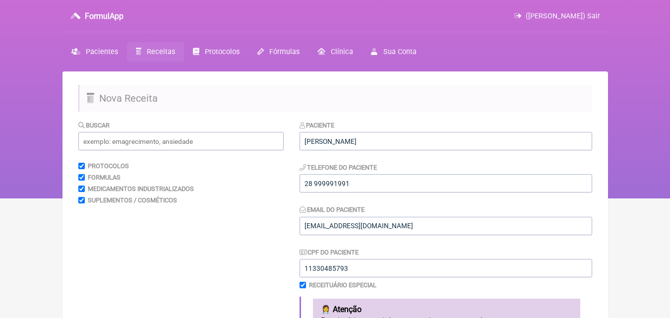
scroll to position [278, 0]
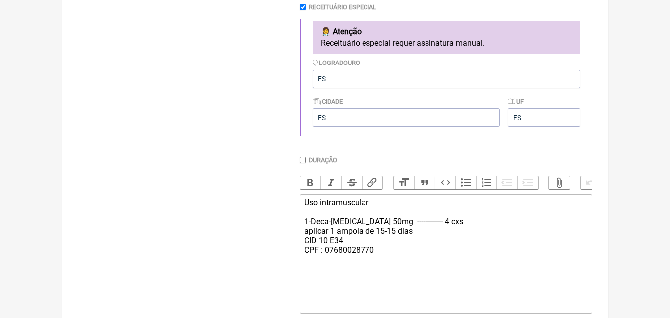
click at [427, 231] on div "Uso intramuscular 1-Deca-Durabolin 50mg ------------- 4 cxs aplicar 1 ampola de…" at bounding box center [446, 226] width 282 height 57
type trix-editor "<div>Uso intramuscular&nbsp;<br><br>1-Deca-Durabolin 50mg&nbsp; ------------- 2…"
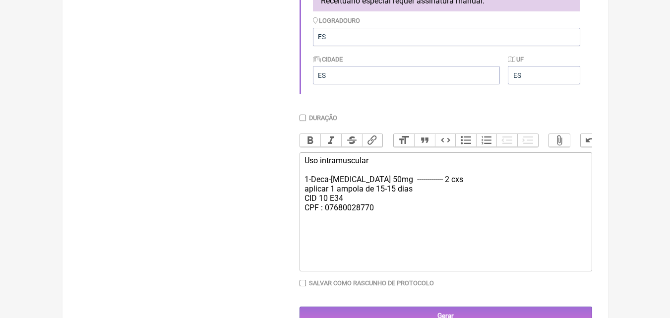
scroll to position [351, 0]
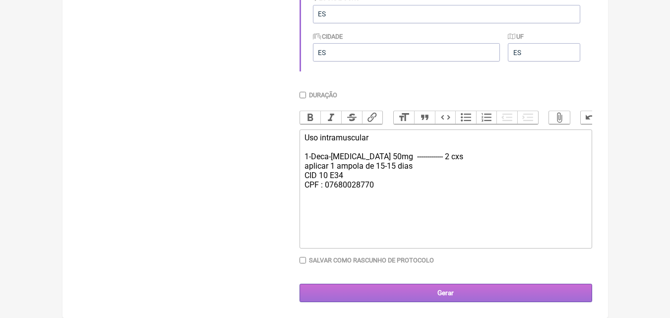
click at [434, 296] on input "Gerar" at bounding box center [446, 293] width 293 height 18
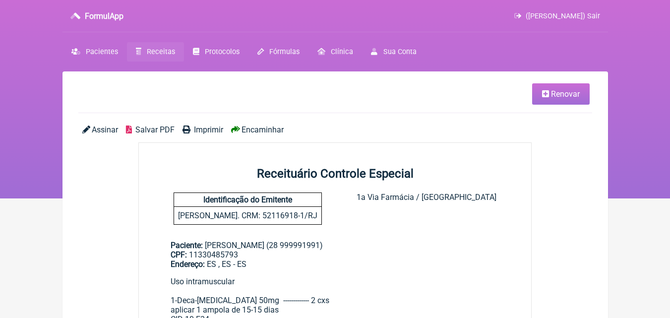
click at [205, 131] on span "Imprimir" at bounding box center [208, 129] width 29 height 9
click at [594, 14] on span "(VINICIUS VIEIRA PASCHOAL) Sair" at bounding box center [563, 16] width 74 height 8
